Goal: Task Accomplishment & Management: Manage account settings

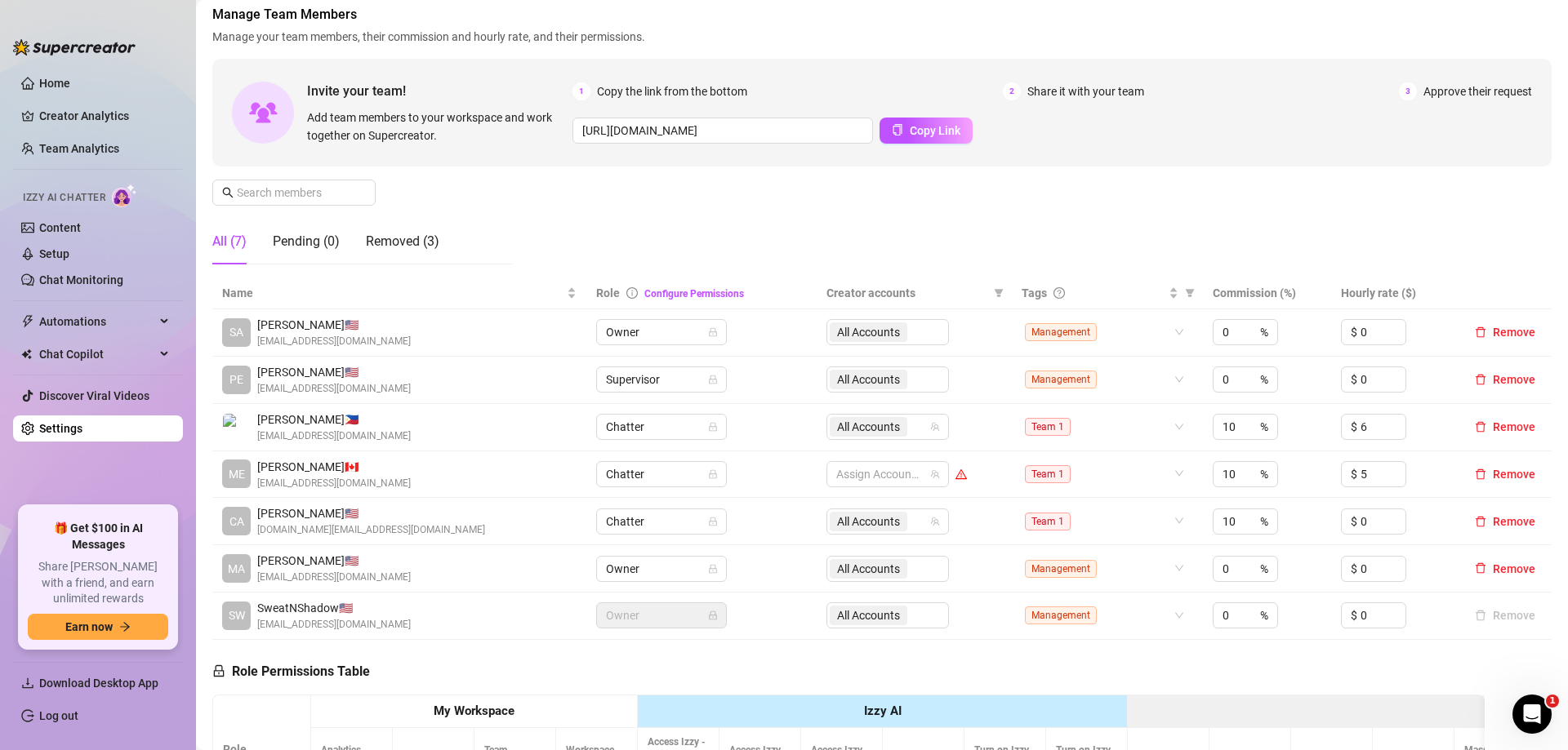
scroll to position [163, 0]
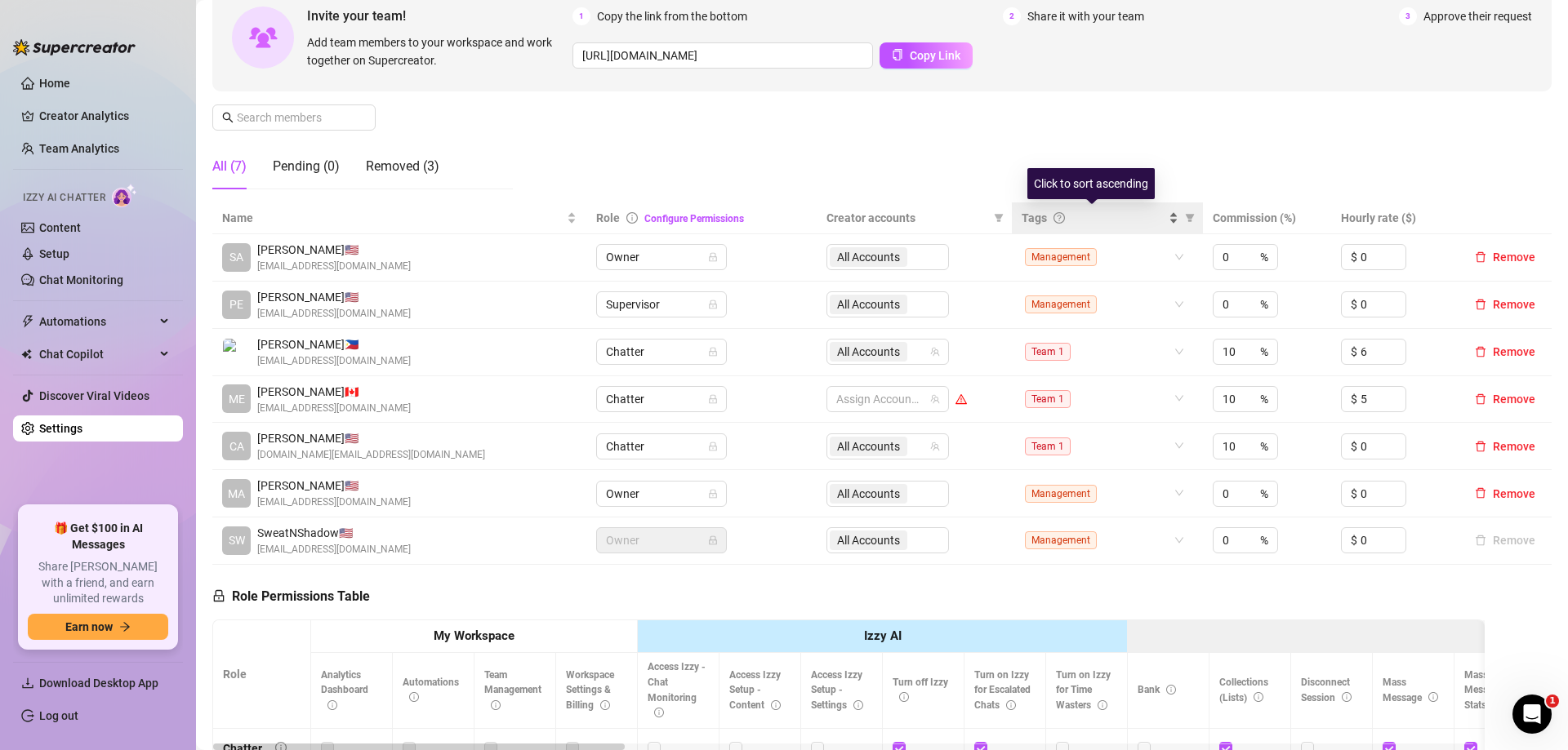
click at [1040, 213] on div "Tags" at bounding box center [1093, 218] width 144 height 18
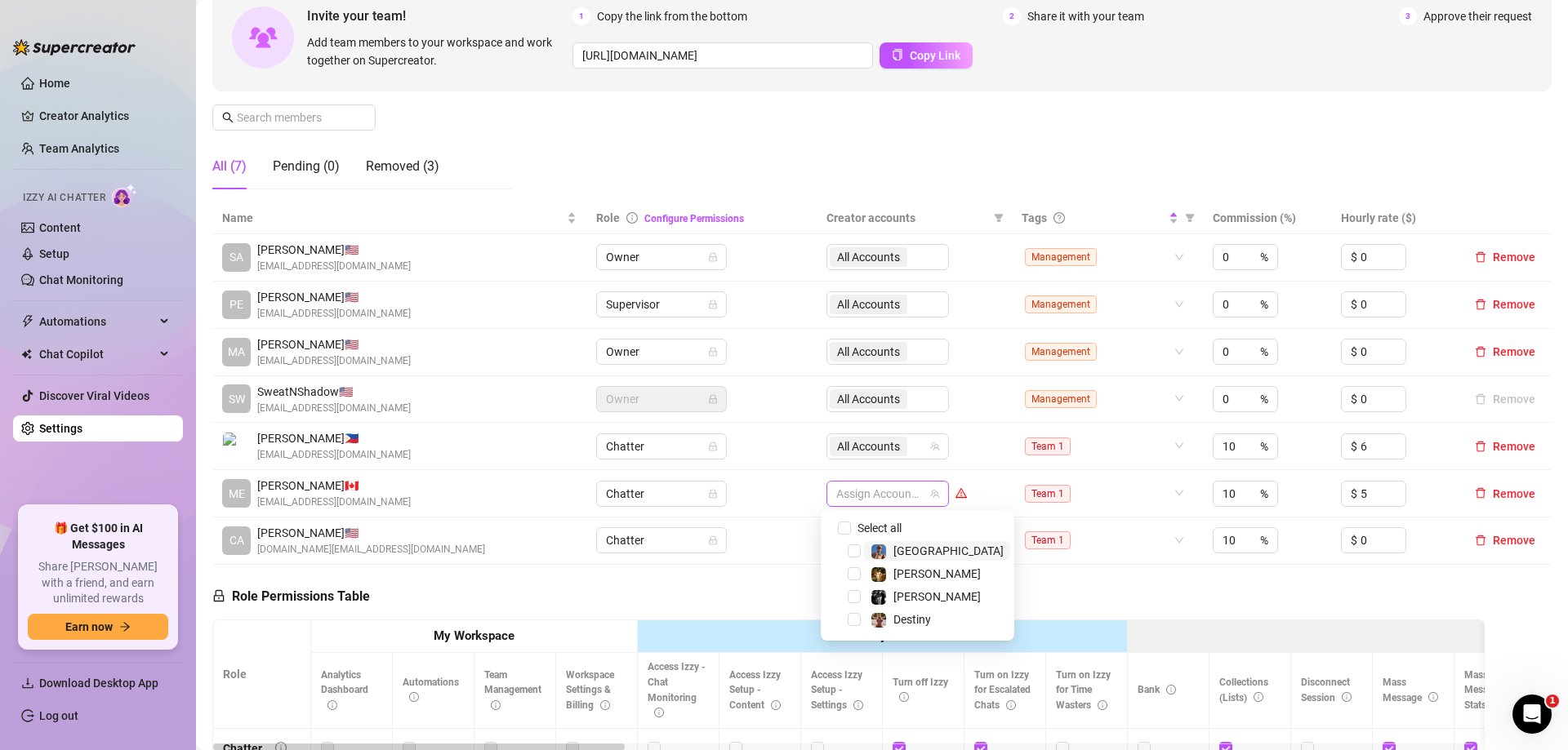
click at [870, 499] on div at bounding box center [879, 494] width 98 height 23
click at [882, 528] on span "Select all" at bounding box center [879, 528] width 57 height 18
click at [851, 528] on input "Select all" at bounding box center [844, 528] width 13 height 13
checkbox input "true"
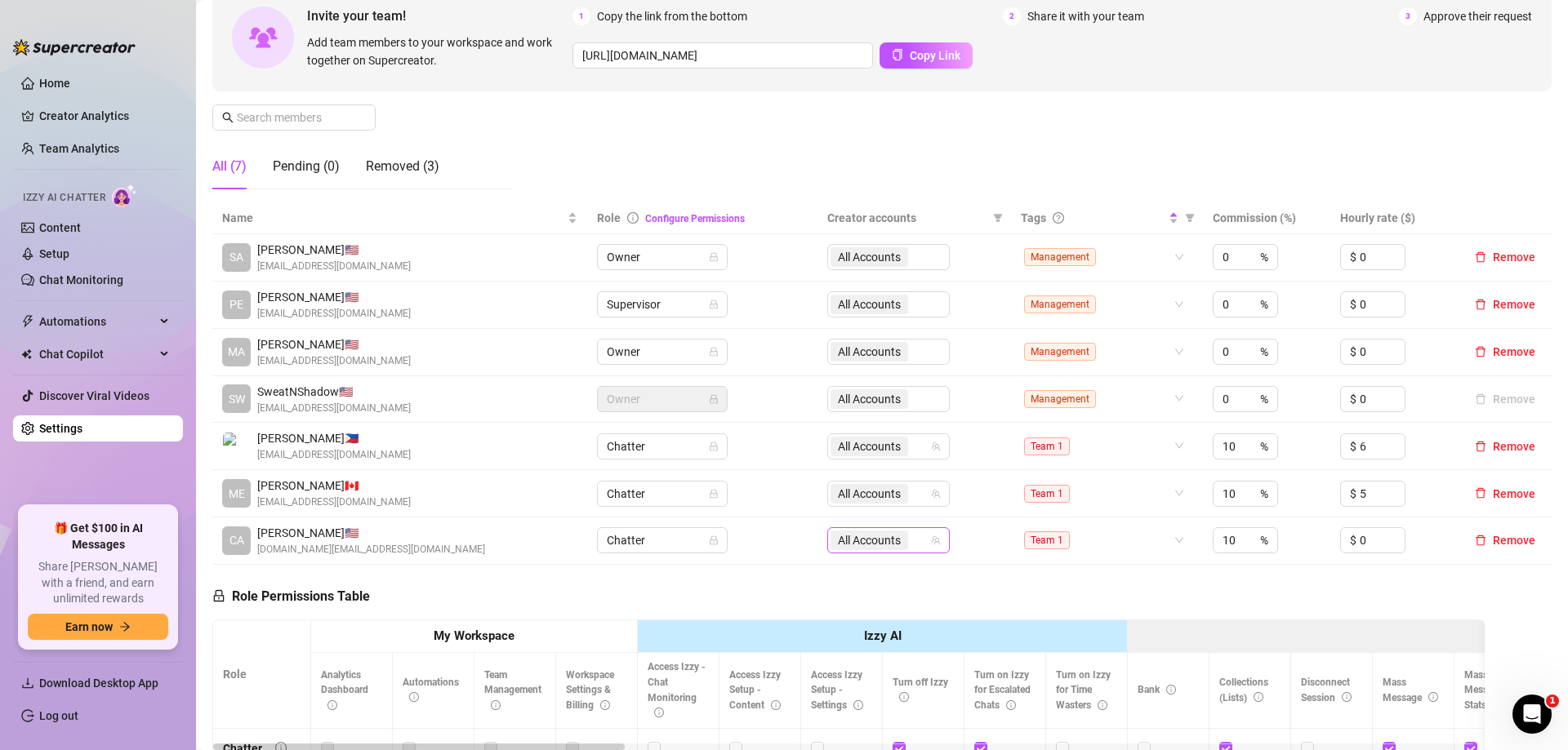
click at [869, 541] on span "All Accounts" at bounding box center [869, 540] width 63 height 18
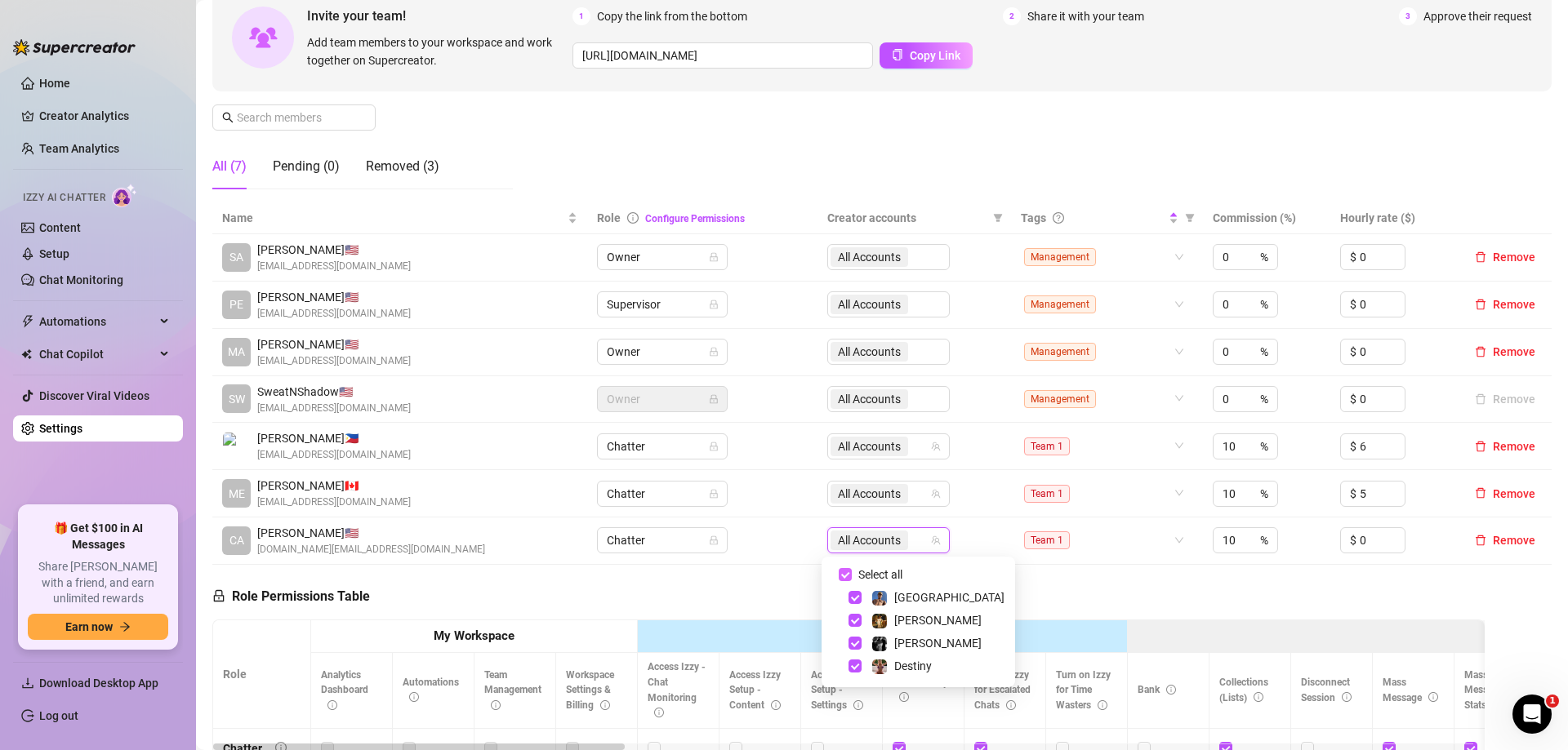
click at [843, 574] on input "Select all" at bounding box center [845, 575] width 13 height 13
checkbox input "false"
